Goal: Find contact information: Find contact information

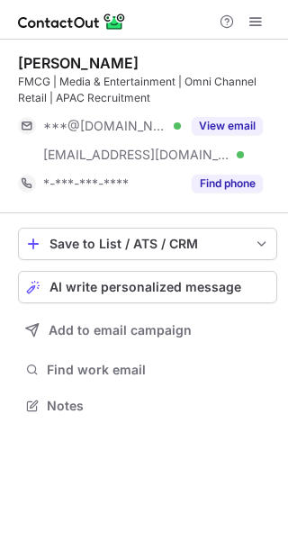
scroll to position [392, 288]
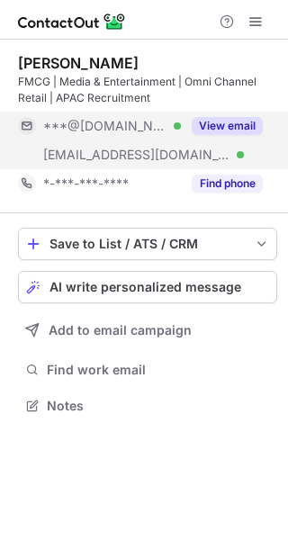
click at [244, 121] on button "View email" at bounding box center [227, 126] width 71 height 18
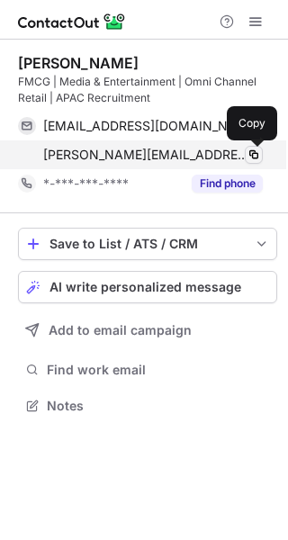
click at [253, 154] on span at bounding box center [253, 155] width 14 height 14
